Goal: Information Seeking & Learning: Learn about a topic

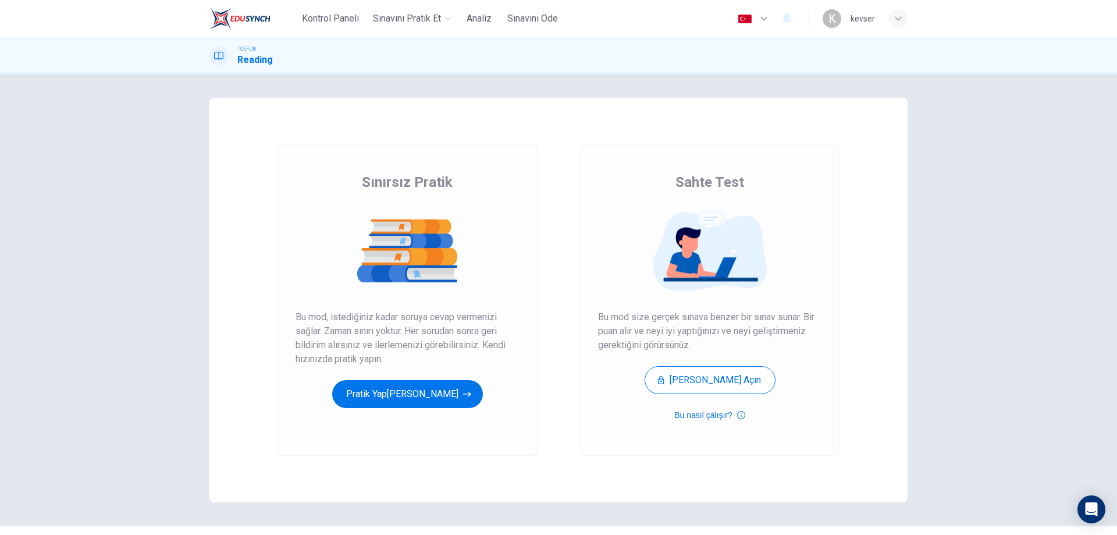
click at [898, 17] on icon "button" at bounding box center [898, 18] width 7 height 7
click at [1047, 534] on div at bounding box center [558, 535] width 1117 height 0
click at [463, 390] on icon "button" at bounding box center [467, 394] width 8 height 12
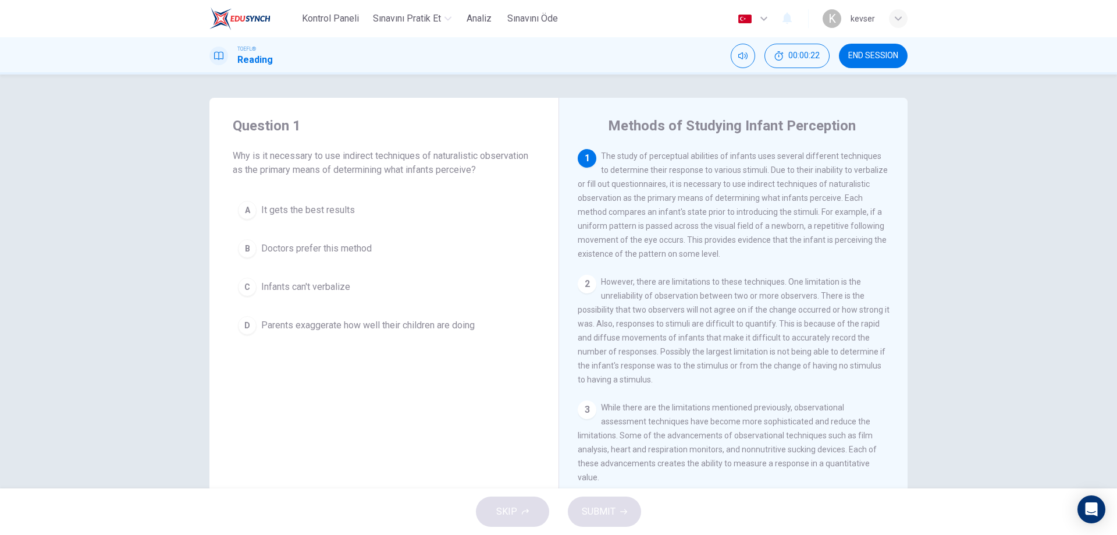
drag, startPoint x: 596, startPoint y: 143, endPoint x: 808, endPoint y: 164, distance: 212.9
click at [808, 164] on div "Methods of Studying Infant Perception 1 The study of perceptual abilities of in…" at bounding box center [733, 300] width 349 height 404
click at [808, 164] on div "1 The study of perceptual abilities of infants uses several different technique…" at bounding box center [734, 205] width 312 height 112
drag, startPoint x: 723, startPoint y: 156, endPoint x: 727, endPoint y: 185, distance: 29.3
click at [727, 185] on span "The study of perceptual abilities of infants uses several different techniques …" at bounding box center [733, 204] width 310 height 107
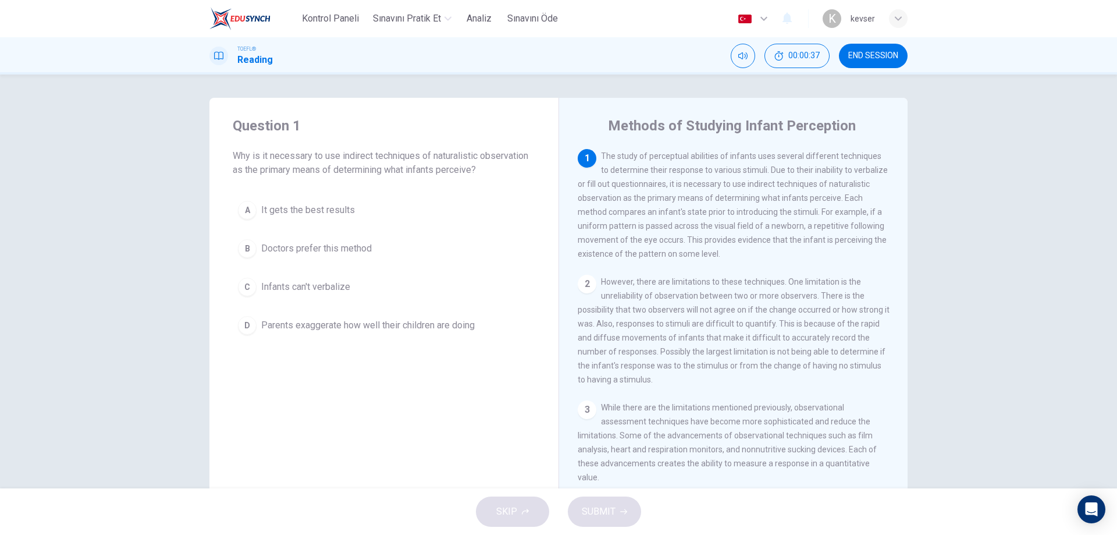
click at [713, 175] on div "1 The study of perceptual abilities of infants uses several different technique…" at bounding box center [734, 205] width 312 height 112
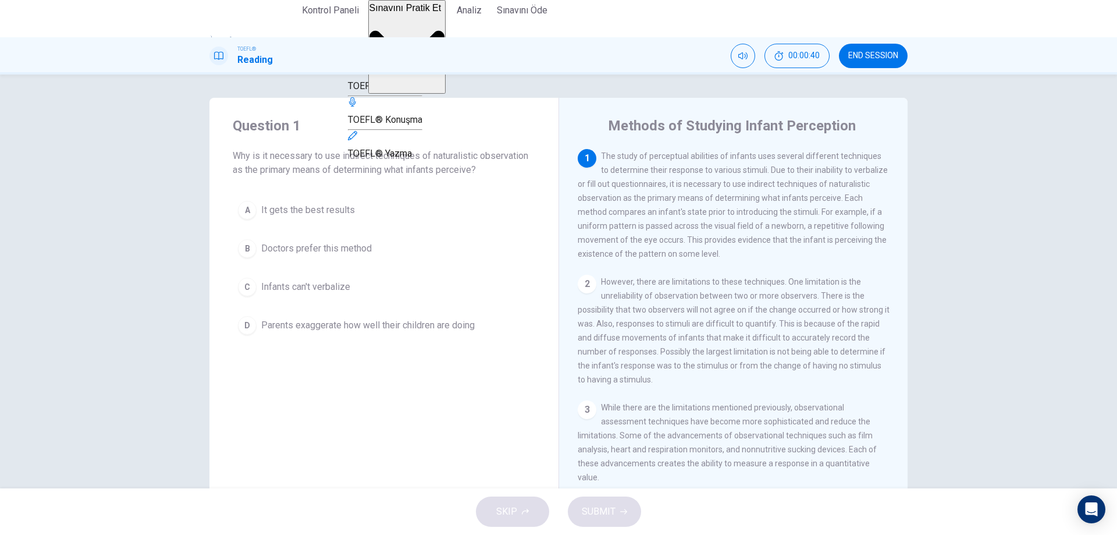
click at [394, 13] on span "Sınavını Pratik Et" at bounding box center [405, 8] width 72 height 10
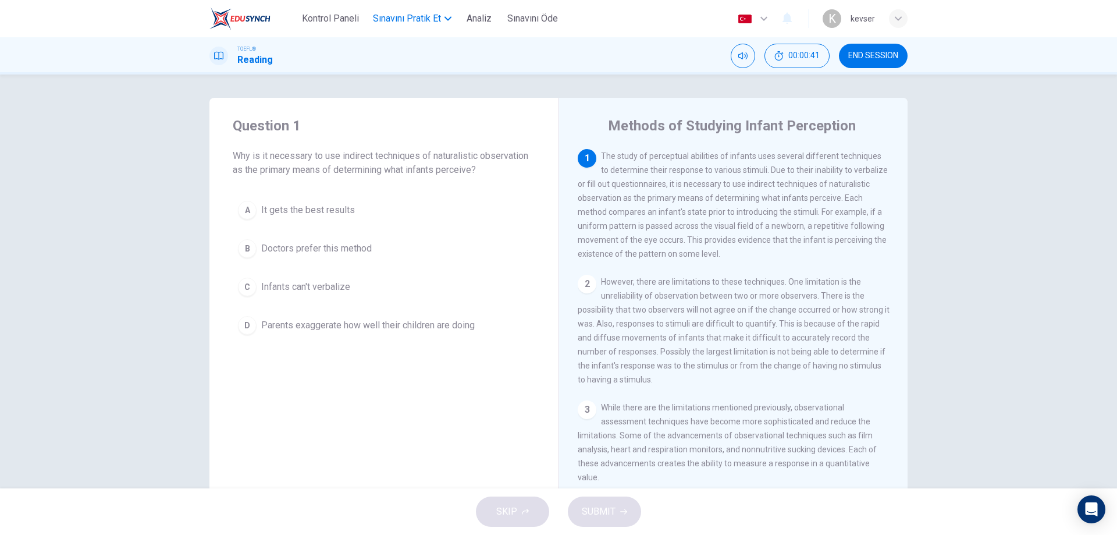
click at [394, 23] on span "Sınavını Pratik Et" at bounding box center [407, 19] width 68 height 14
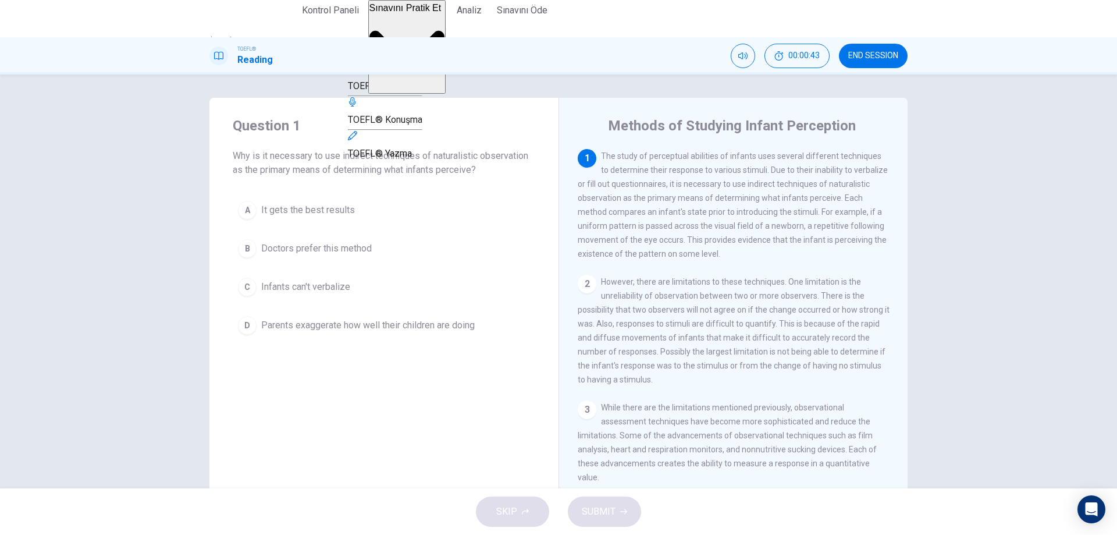
click at [419, 91] on span "TOEFL® Dinleme" at bounding box center [383, 85] width 71 height 11
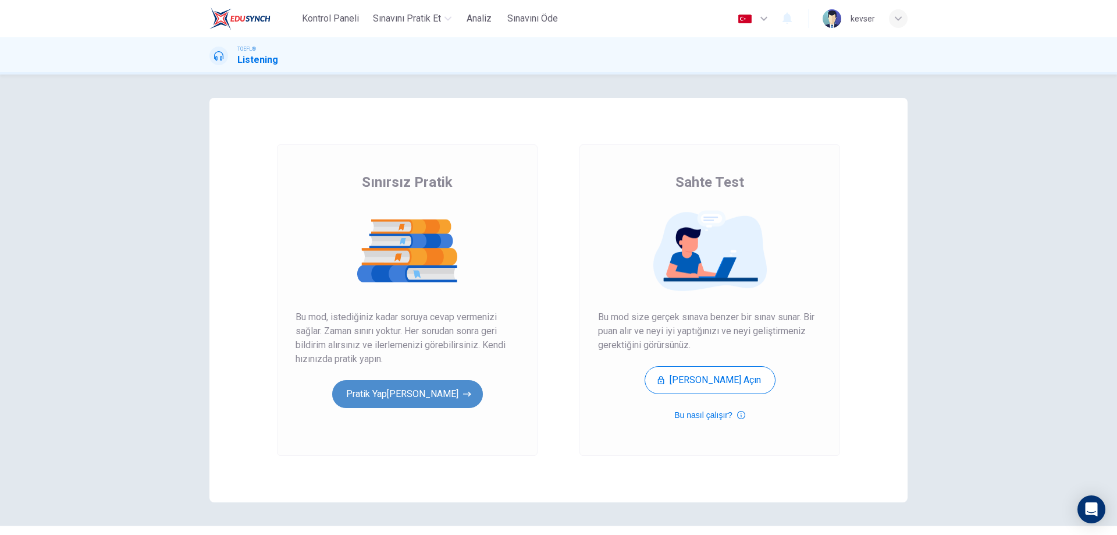
click at [427, 387] on button "Pratik Yap[PERSON_NAME]" at bounding box center [407, 394] width 151 height 28
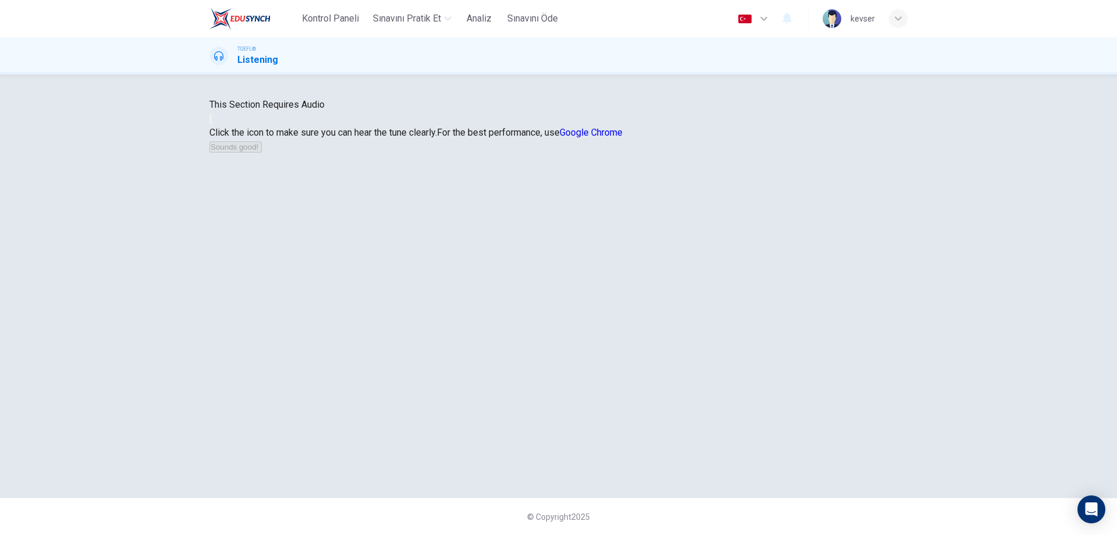
drag, startPoint x: 553, startPoint y: 17, endPoint x: 613, endPoint y: 83, distance: 89.0
click at [553, 17] on span "Sınavını Öde" at bounding box center [532, 19] width 51 height 14
